Goal: Task Accomplishment & Management: Use online tool/utility

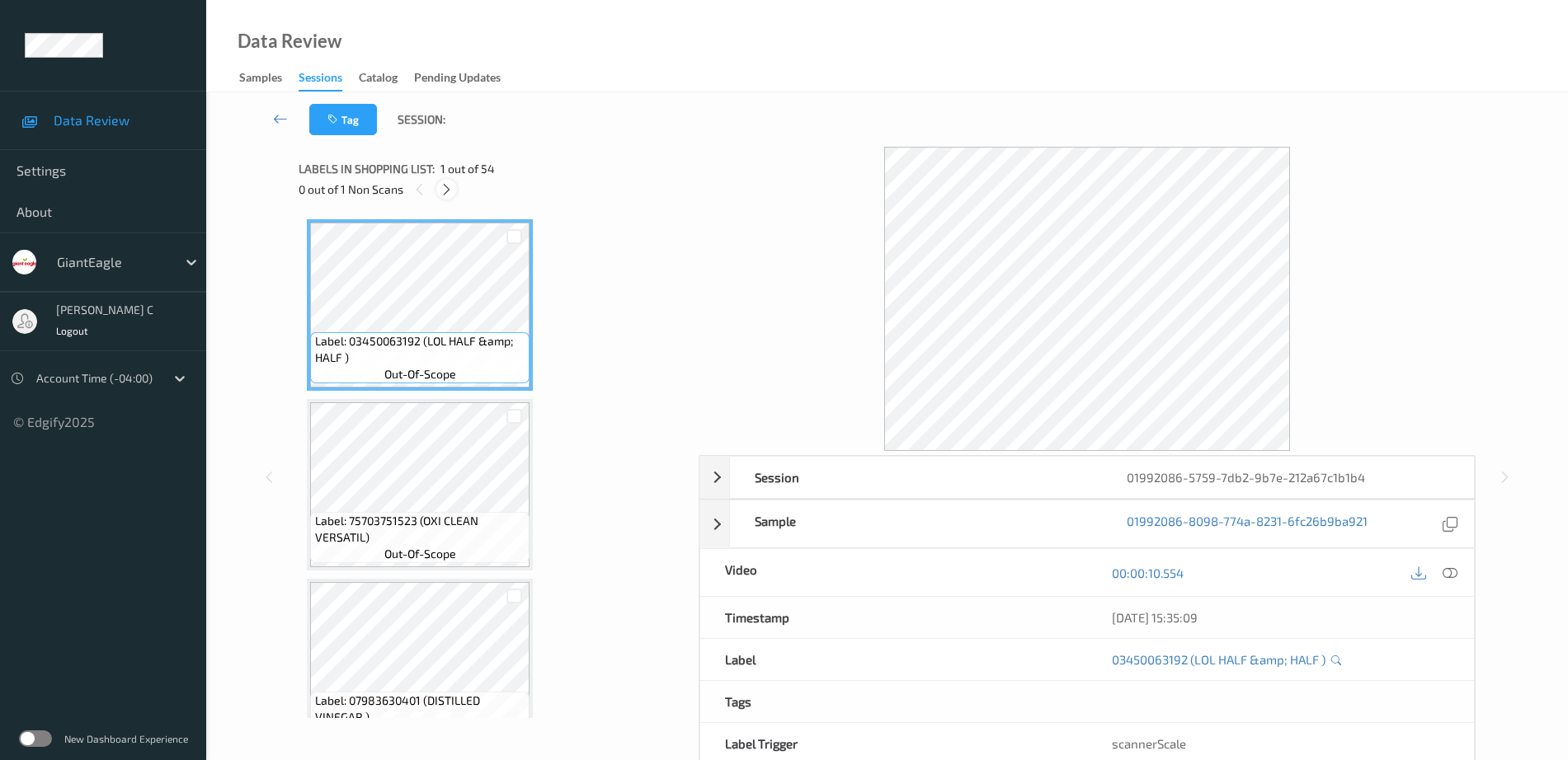
click at [445, 196] on icon at bounding box center [446, 189] width 14 height 15
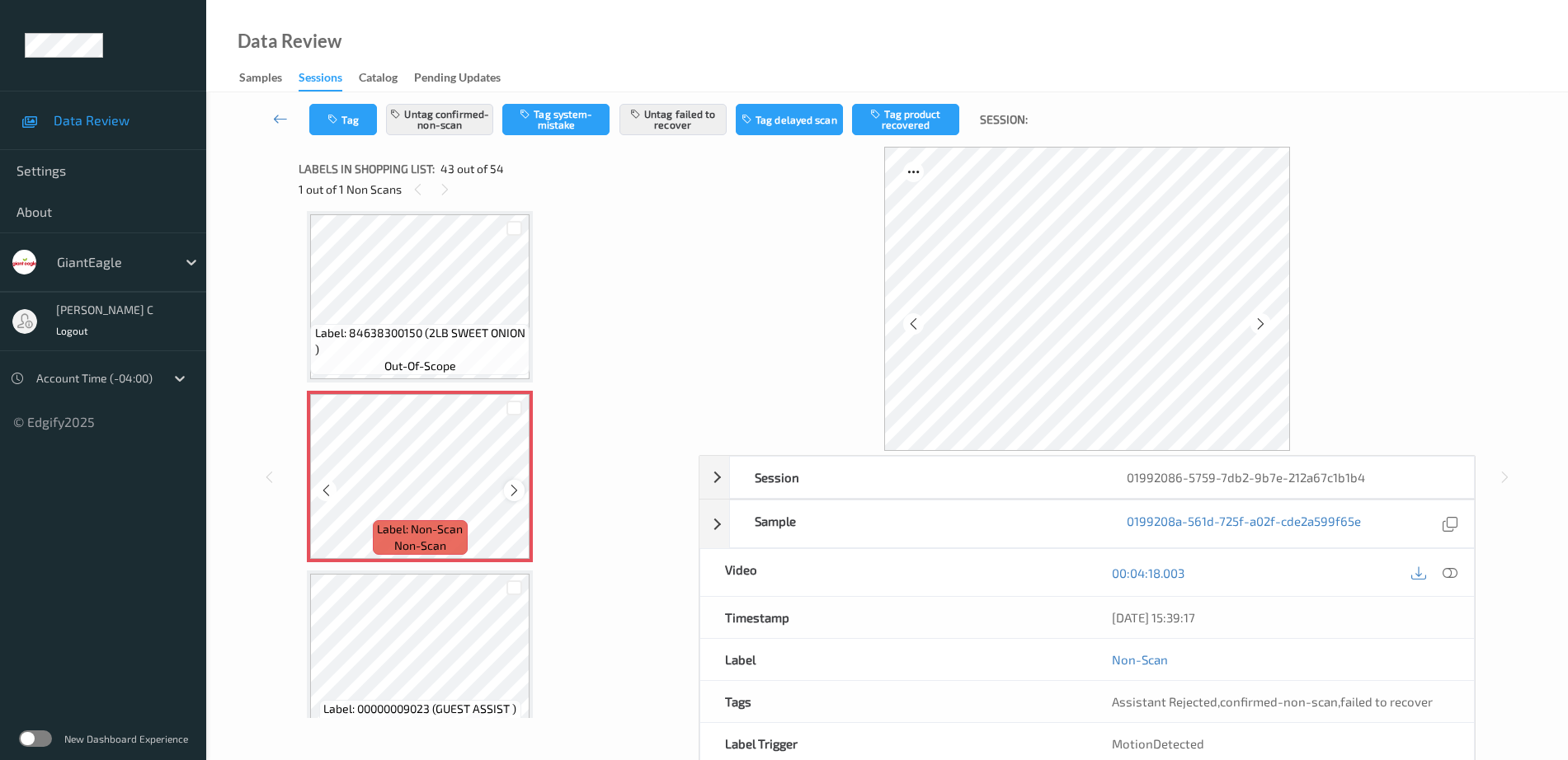
click at [508, 483] on icon at bounding box center [514, 490] width 14 height 15
click at [518, 498] on icon at bounding box center [514, 490] width 14 height 15
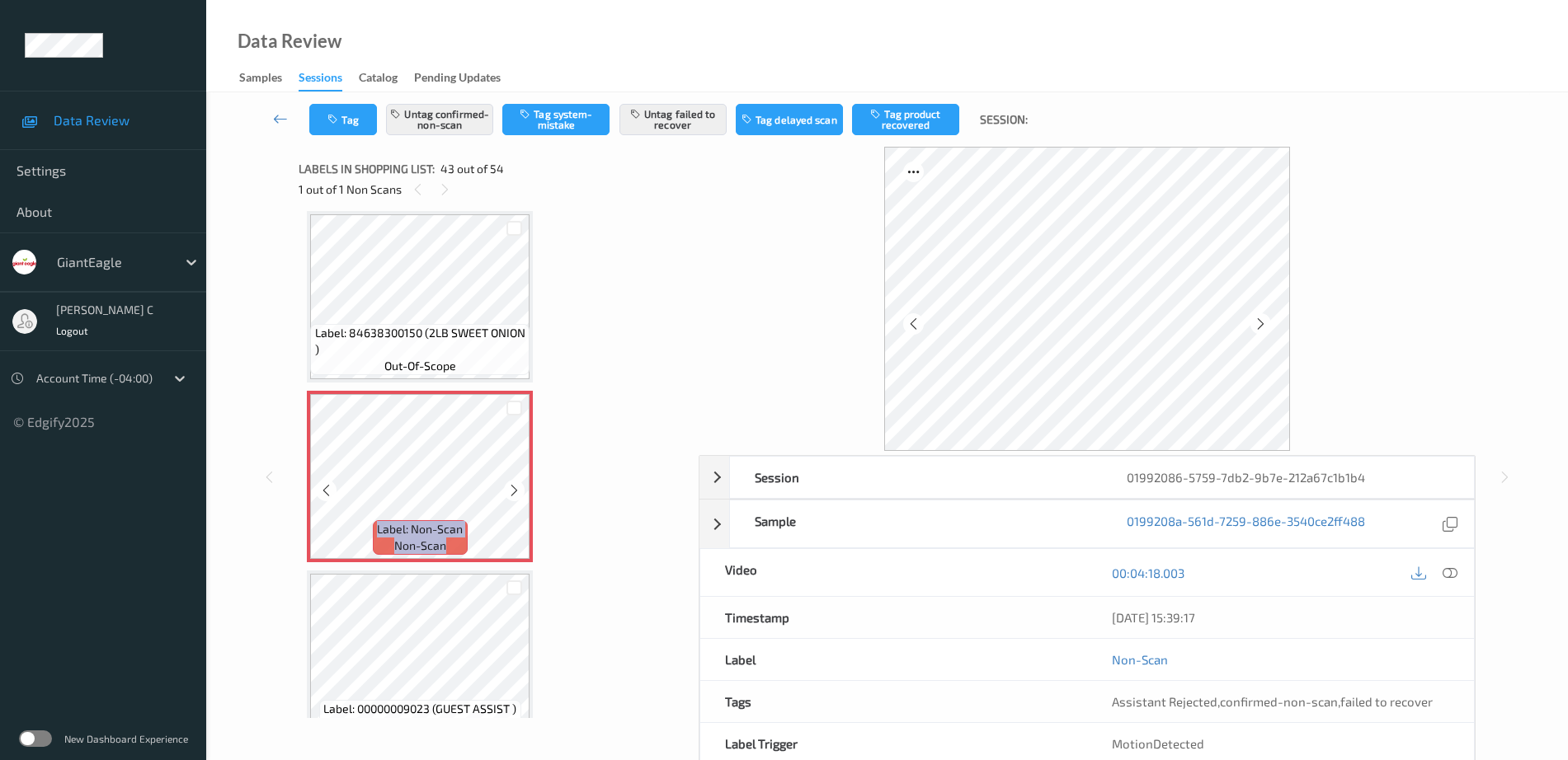
click at [518, 498] on icon at bounding box center [514, 490] width 14 height 15
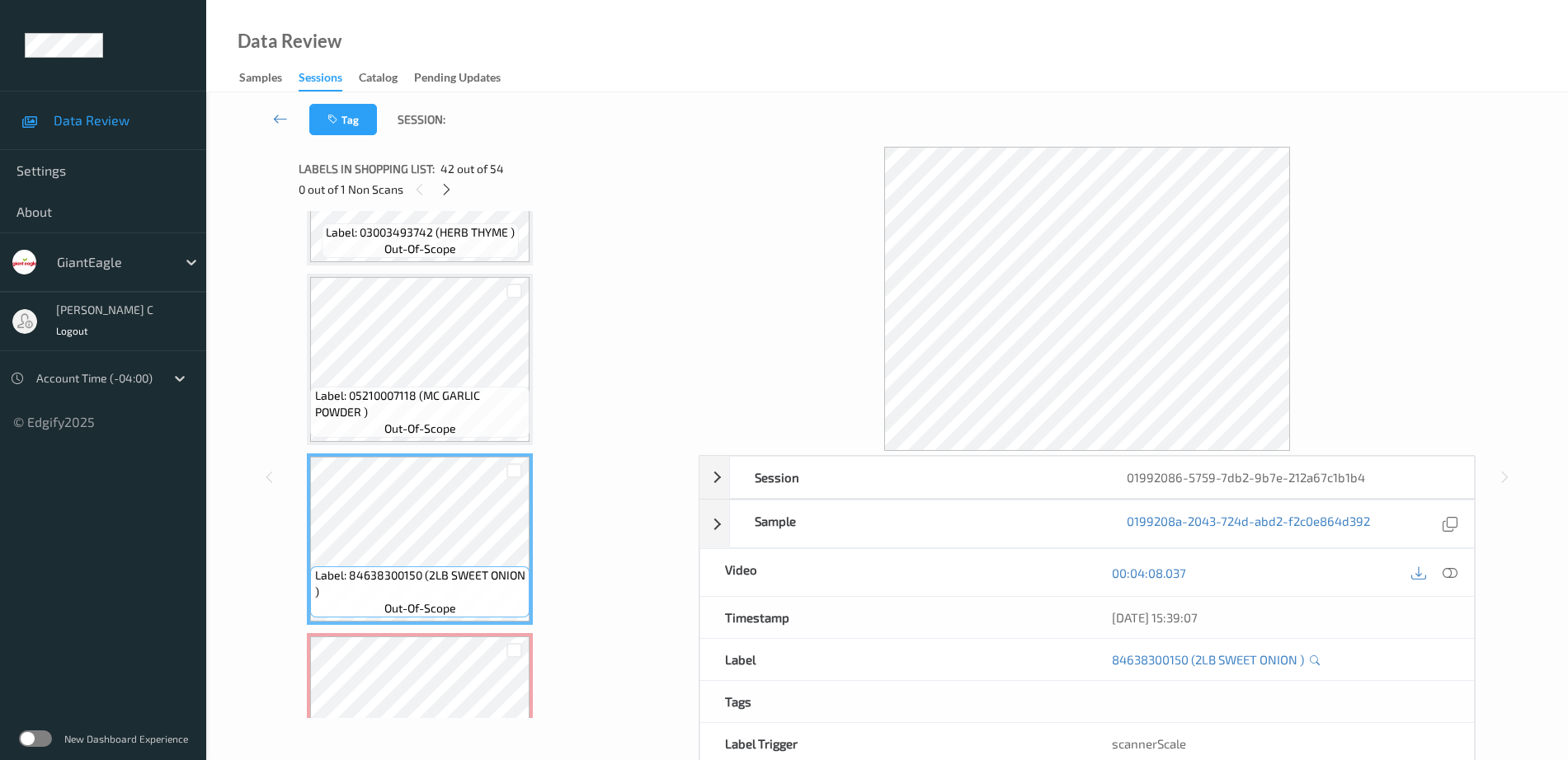
scroll to position [7069, 0]
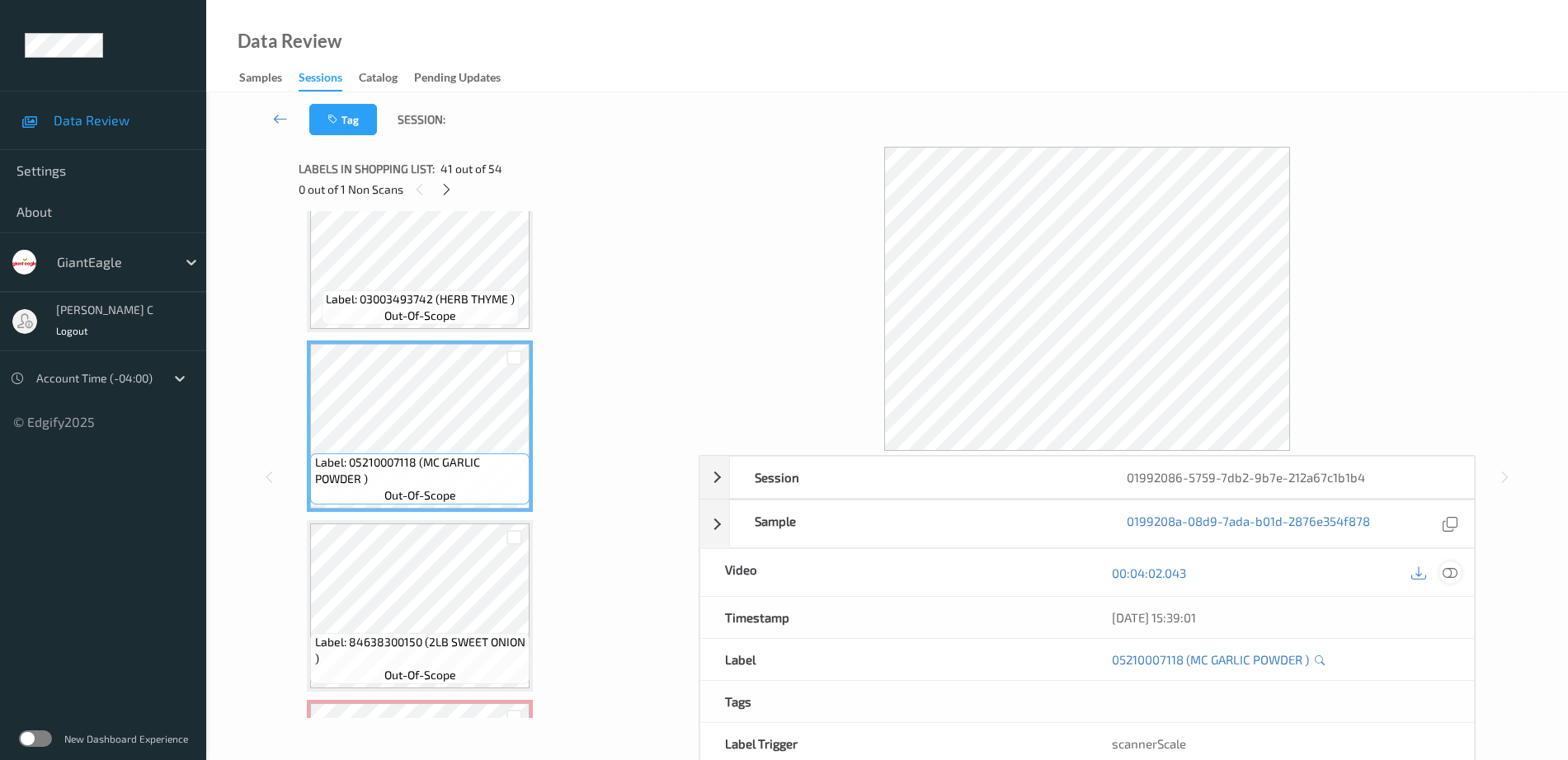
click at [1449, 567] on icon at bounding box center [1450, 572] width 15 height 15
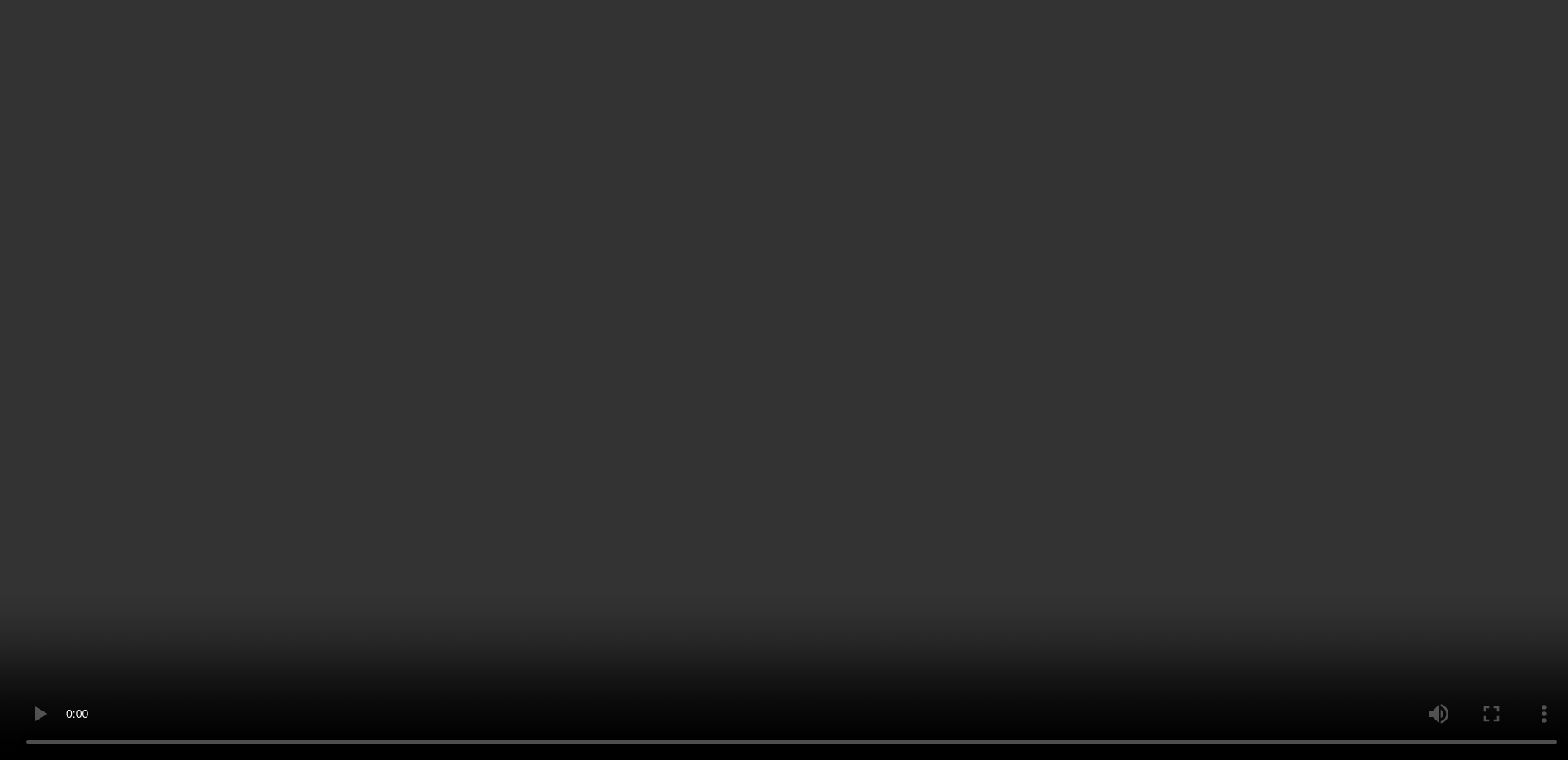
scroll to position [7687, 0]
